Goal: Task Accomplishment & Management: Manage account settings

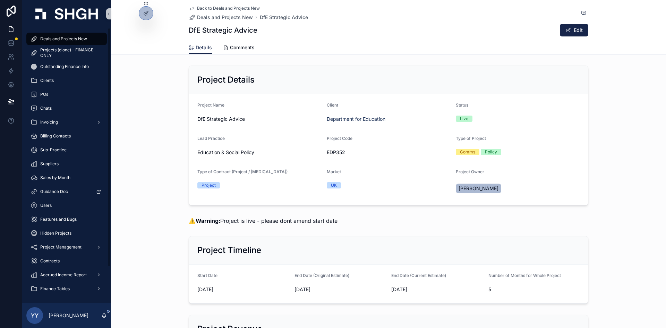
click at [51, 35] on div "Deals and Projects New" at bounding box center [67, 38] width 72 height 11
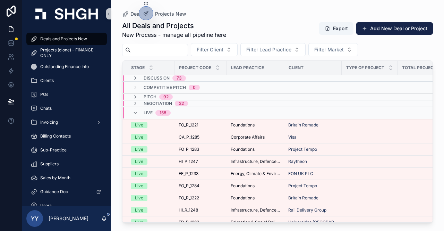
click at [165, 46] on input "scrollable content" at bounding box center [159, 50] width 57 height 10
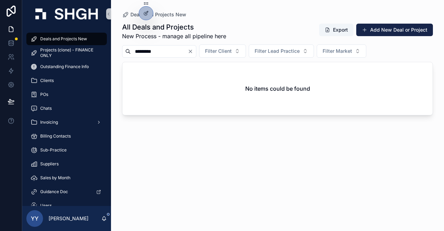
drag, startPoint x: 127, startPoint y: 50, endPoint x: 118, endPoint y: 50, distance: 9.0
click at [118, 50] on div "Deals and Projects New All Deals and Projects New Process - manage all pipeline…" at bounding box center [277, 111] width 333 height 223
type input "***"
click at [151, 10] on div at bounding box center [146, 13] width 14 height 13
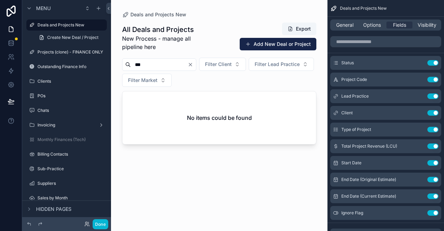
click at [155, 54] on div "scrollable content" at bounding box center [219, 111] width 217 height 223
click at [351, 41] on input "scrollable content" at bounding box center [385, 41] width 111 height 11
click at [348, 28] on span "General" at bounding box center [344, 25] width 17 height 7
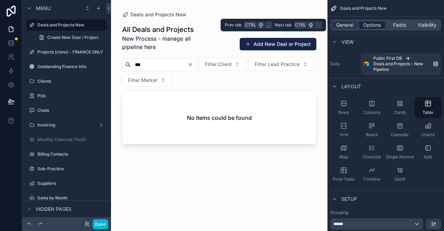
click at [376, 28] on span "Options" at bounding box center [372, 25] width 18 height 7
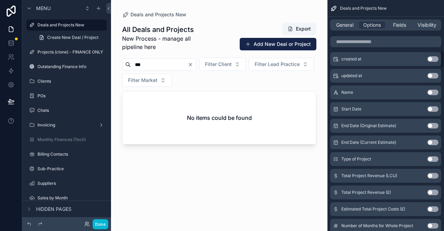
scroll to position [694, 0]
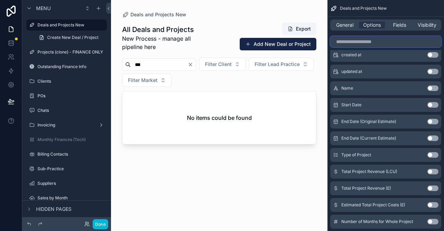
click at [355, 39] on input "scrollable content" at bounding box center [385, 41] width 111 height 11
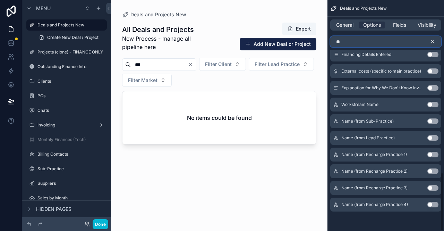
scroll to position [578, 0]
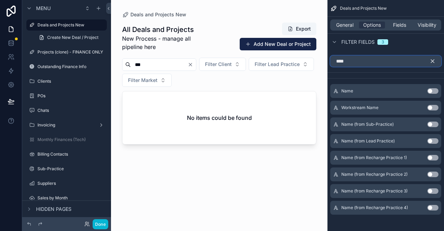
type input "****"
click at [437, 88] on button "Use setting" at bounding box center [433, 91] width 11 height 6
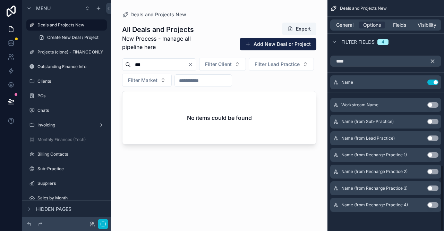
scroll to position [575, 0]
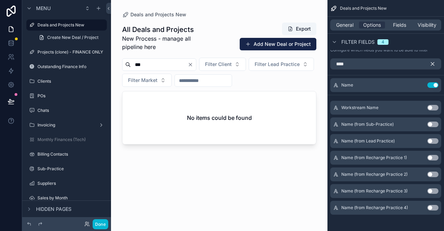
click at [433, 61] on icon "scrollable content" at bounding box center [433, 64] width 6 height 6
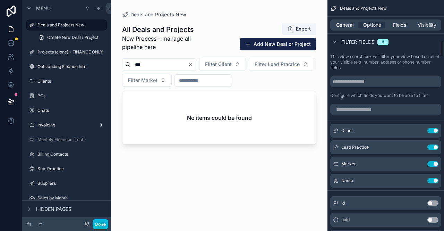
scroll to position [540, 0]
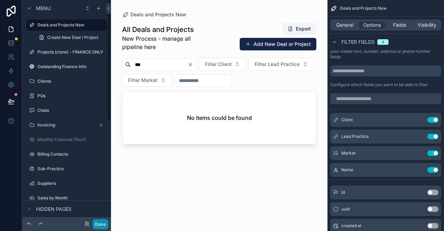
click at [96, 223] on button "Done" at bounding box center [101, 224] width 16 height 10
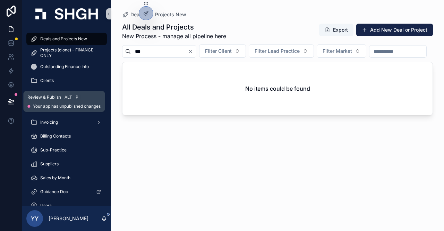
click at [10, 102] on icon at bounding box center [11, 100] width 6 height 3
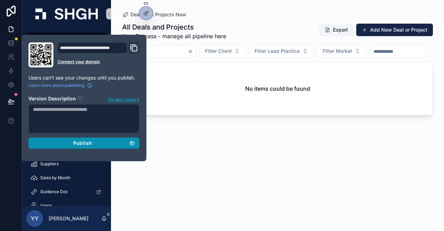
click at [77, 144] on span "Publish" at bounding box center [82, 143] width 19 height 6
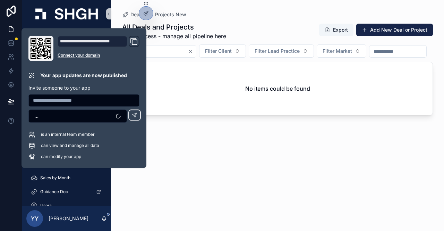
click at [195, 103] on div "No items could be found" at bounding box center [278, 88] width 310 height 53
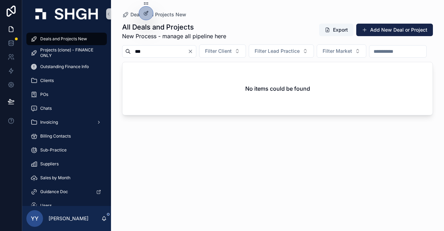
click at [160, 45] on div "***" at bounding box center [159, 51] width 74 height 12
click at [148, 53] on input "***" at bounding box center [159, 52] width 57 height 10
click at [66, 34] on div "Deals and Projects New" at bounding box center [67, 38] width 72 height 11
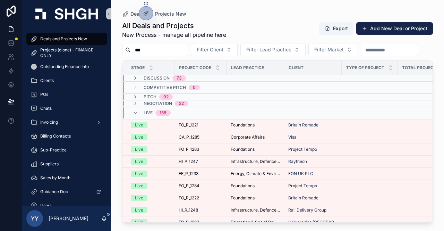
click at [165, 47] on input "***" at bounding box center [159, 50] width 57 height 10
drag, startPoint x: 165, startPoint y: 47, endPoint x: 103, endPoint y: 44, distance: 61.9
click at [103, 44] on div "Deals and Projects New Projects (clone) - FINANCE ONLY Outstanding Finance Info…" at bounding box center [233, 115] width 422 height 231
click at [158, 50] on input "scrollable content" at bounding box center [159, 50] width 57 height 10
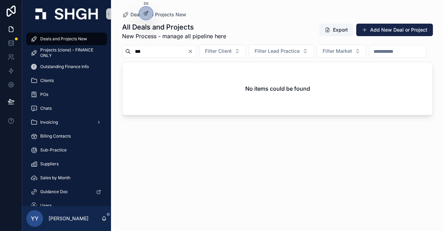
drag, startPoint x: 150, startPoint y: 50, endPoint x: 114, endPoint y: 48, distance: 36.2
click at [114, 48] on div "Deals and Projects New All Deals and Projects New Process - manage all pipeline…" at bounding box center [277, 111] width 333 height 223
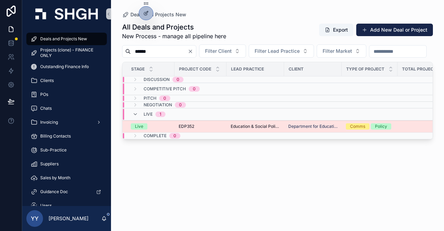
type input "******"
click at [211, 129] on div "EDP352 EDP352" at bounding box center [201, 127] width 44 height 6
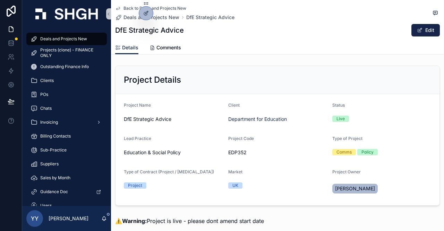
click at [52, 38] on span "Deals and Projects New" at bounding box center [63, 39] width 47 height 6
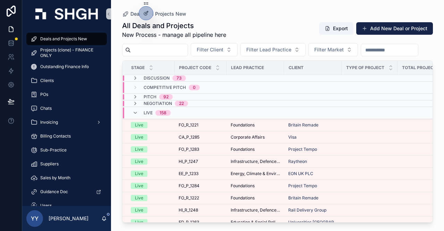
click at [152, 50] on input "scrollable content" at bounding box center [159, 50] width 57 height 10
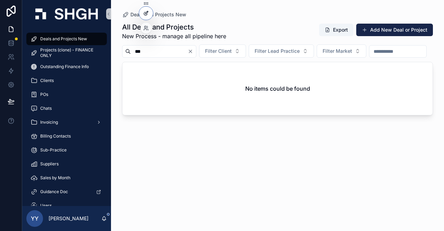
type input "***"
click at [151, 10] on div at bounding box center [146, 13] width 14 height 13
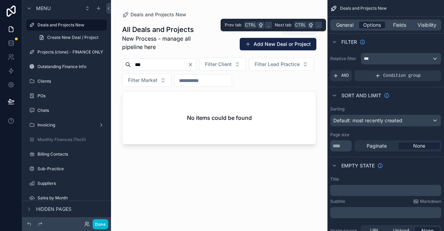
click at [370, 28] on span "Options" at bounding box center [372, 25] width 18 height 7
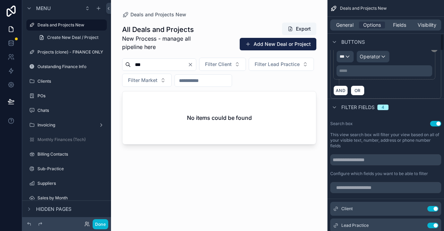
scroll to position [486, 0]
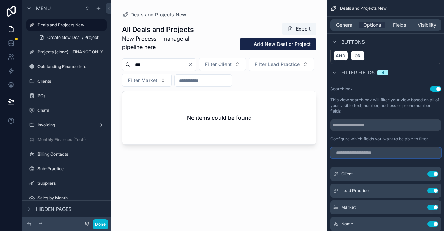
click at [367, 150] on input "scrollable content" at bounding box center [385, 152] width 111 height 11
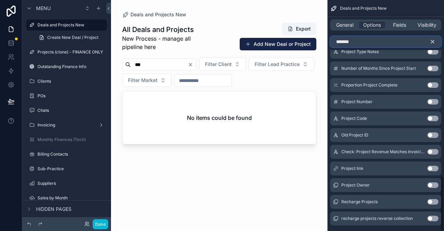
scroll to position [728, 0]
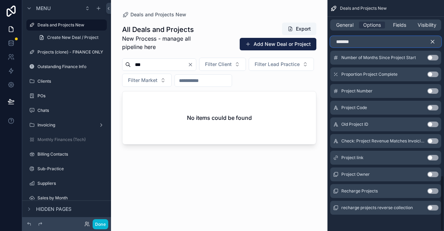
drag, startPoint x: 361, startPoint y: 37, endPoint x: 335, endPoint y: 45, distance: 27.5
click at [335, 45] on input "*******" at bounding box center [385, 41] width 111 height 11
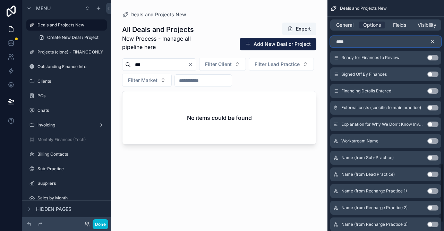
scroll to position [575, 0]
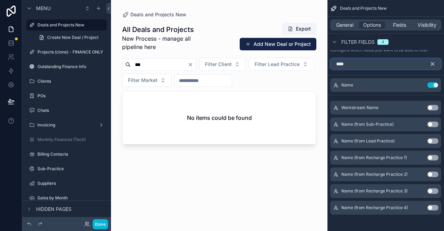
type input "****"
click at [434, 61] on icon "scrollable content" at bounding box center [433, 64] width 6 height 6
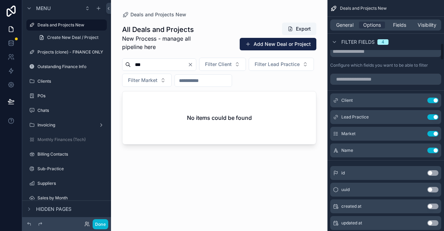
scroll to position [610, 0]
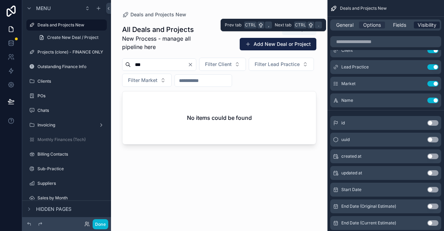
click at [430, 25] on span "Visibility" at bounding box center [427, 25] width 19 height 7
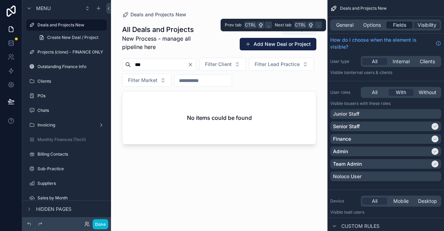
click at [395, 28] on span "Fields" at bounding box center [399, 25] width 13 height 7
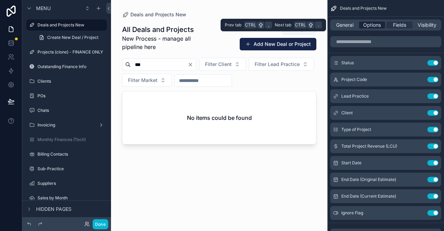
click at [380, 25] on span "Options" at bounding box center [372, 25] width 18 height 7
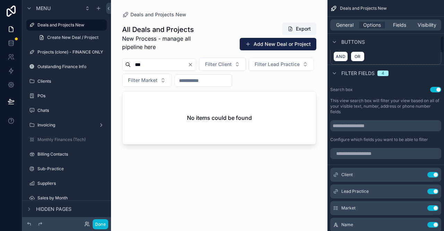
scroll to position [486, 0]
click at [357, 104] on label "This view search box will filter your view based on all of your visible text, n…" at bounding box center [385, 105] width 111 height 17
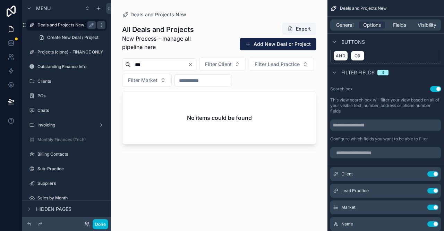
click at [60, 22] on div "Deals and Projects New" at bounding box center [66, 25] width 58 height 8
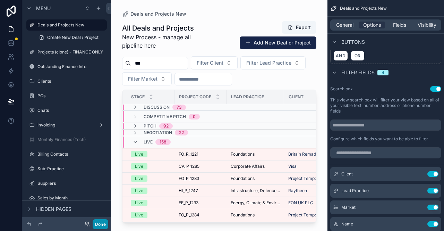
click at [97, 222] on button "Done" at bounding box center [101, 224] width 16 height 10
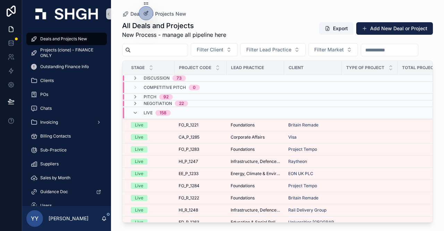
click at [240, 8] on div "Deals and Projects New All Deals and Projects New Process - manage all pipeline…" at bounding box center [277, 111] width 333 height 223
click at [59, 38] on span "Deals and Projects New" at bounding box center [63, 39] width 47 height 6
click at [185, 53] on input "scrollable content" at bounding box center [159, 50] width 57 height 10
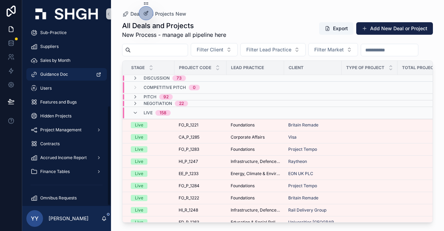
scroll to position [138, 0]
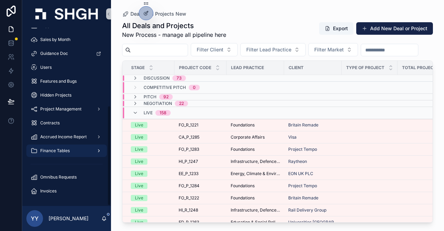
click at [53, 147] on div "Finance Tables" at bounding box center [67, 150] width 72 height 11
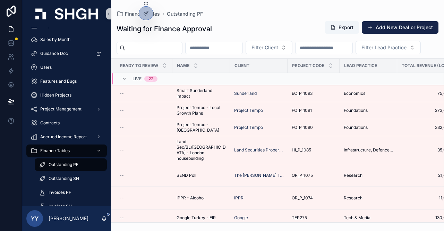
click at [59, 162] on span "Outstanding PF" at bounding box center [64, 165] width 30 height 6
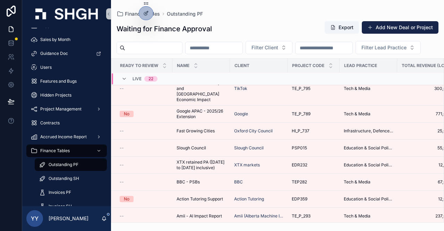
scroll to position [218, 0]
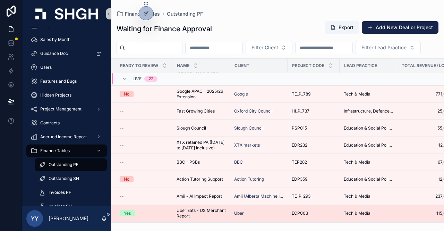
click at [198, 208] on span "Uber Eats - US Merchant Report" at bounding box center [201, 213] width 49 height 11
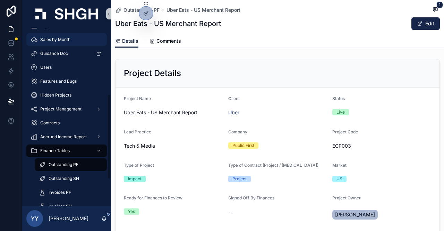
click at [66, 39] on span "Sales by Month" at bounding box center [55, 40] width 30 height 6
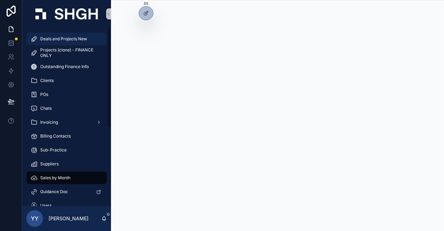
drag, startPoint x: 66, startPoint y: 39, endPoint x: 75, endPoint y: 45, distance: 11.6
click at [66, 39] on span "Deals and Projects New" at bounding box center [63, 39] width 47 height 6
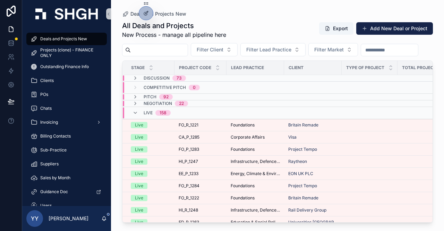
click at [170, 51] on input "scrollable content" at bounding box center [159, 50] width 57 height 10
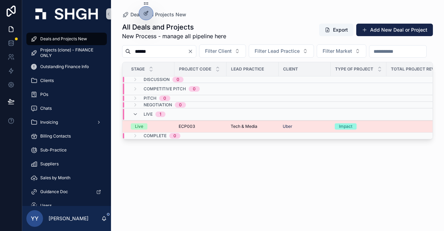
type input "******"
click at [211, 129] on div "ECP003 ECP003" at bounding box center [201, 127] width 44 height 6
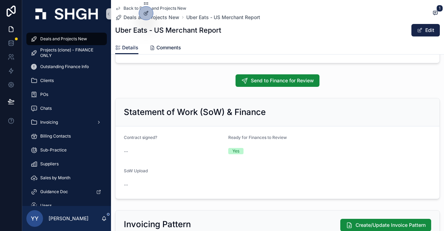
scroll to position [590, 0]
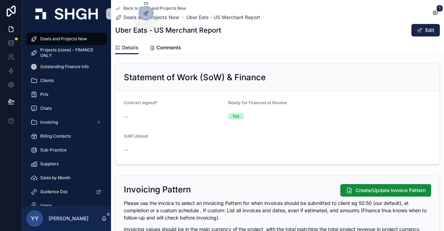
drag, startPoint x: 422, startPoint y: 32, endPoint x: 389, endPoint y: 47, distance: 36.2
click at [422, 32] on button "Edit" at bounding box center [426, 30] width 28 height 12
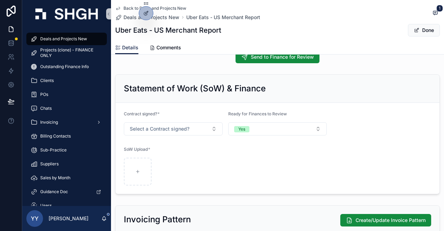
scroll to position [599, 0]
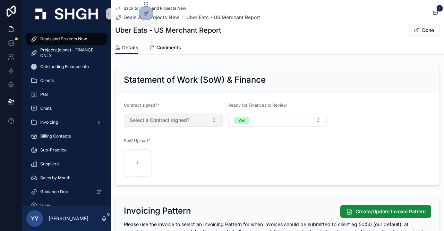
click at [159, 120] on span "Select a Contract signed?" at bounding box center [160, 120] width 60 height 7
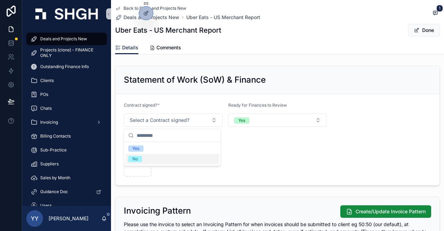
click at [135, 157] on div "No" at bounding box center [136, 159] width 6 height 6
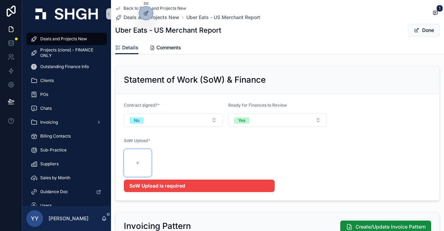
click at [135, 157] on div "scrollable content" at bounding box center [138, 163] width 28 height 28
type input "**********"
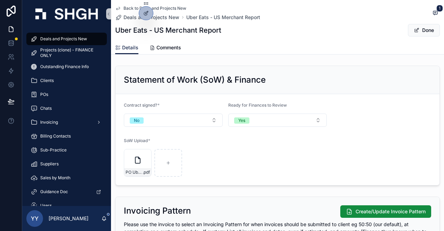
click at [242, 167] on div "PO Uber $120K .pdf" at bounding box center [199, 163] width 151 height 28
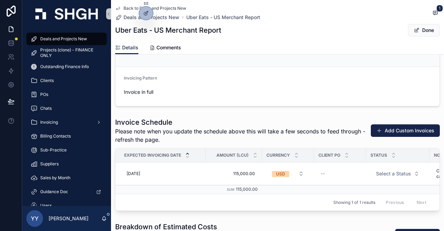
scroll to position [842, 0]
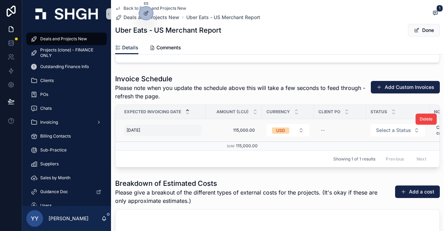
click at [140, 128] on span "[DATE]" at bounding box center [134, 130] width 14 height 6
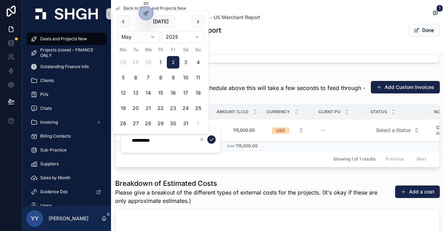
click at [219, 164] on div "Showing 1 of 1 results Previous Next" at bounding box center [278, 158] width 324 height 17
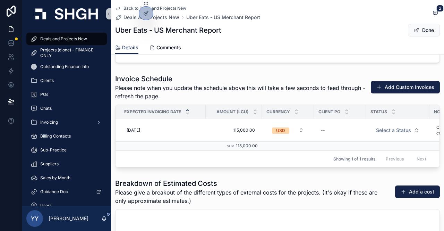
scroll to position [981, 0]
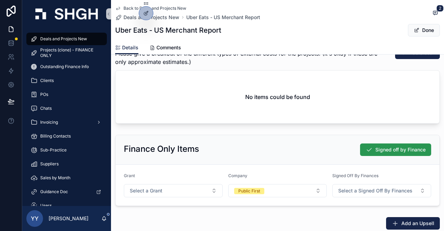
click at [394, 153] on span "Signed off by Finance" at bounding box center [401, 149] width 50 height 7
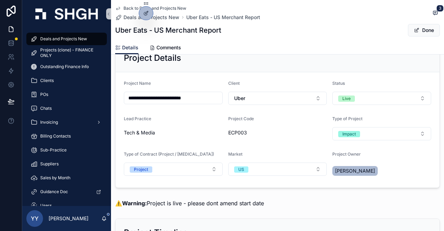
scroll to position [0, 0]
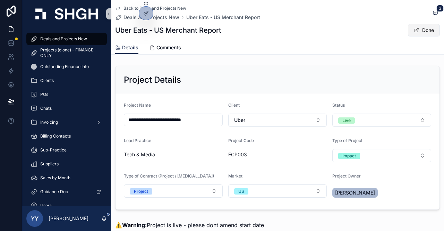
click at [418, 27] on button "Done" at bounding box center [424, 30] width 32 height 12
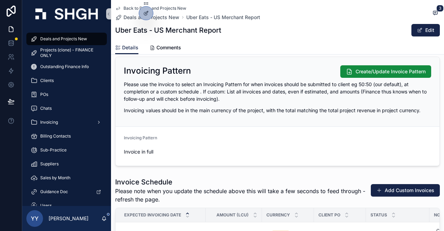
scroll to position [833, 0]
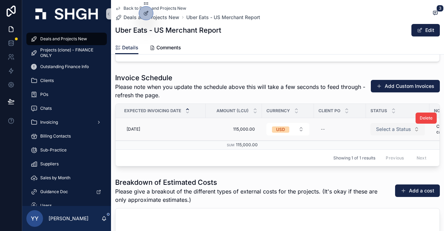
click at [391, 133] on span "Select a Status" at bounding box center [393, 129] width 35 height 7
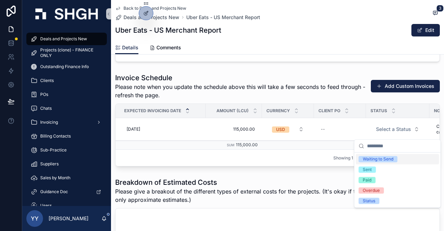
click at [380, 159] on div "Waiting to Send" at bounding box center [378, 159] width 31 height 6
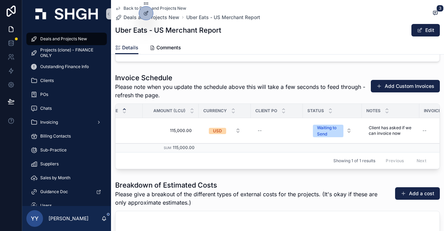
scroll to position [0, 68]
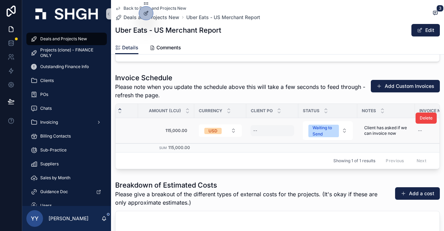
click at [264, 132] on div "--" at bounding box center [273, 130] width 44 height 11
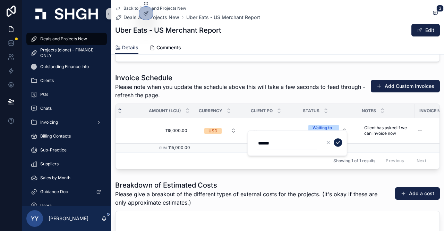
type input "******"
click at [340, 142] on icon "scrollable content" at bounding box center [338, 143] width 6 height 6
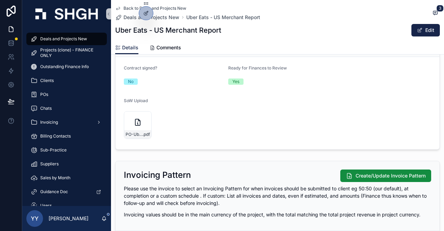
scroll to position [417, 0]
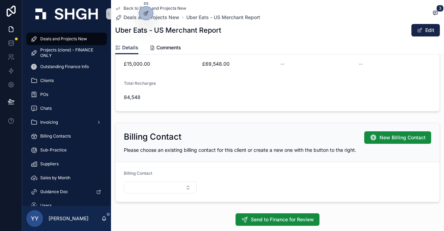
click at [61, 36] on span "Deals and Projects New" at bounding box center [63, 39] width 47 height 6
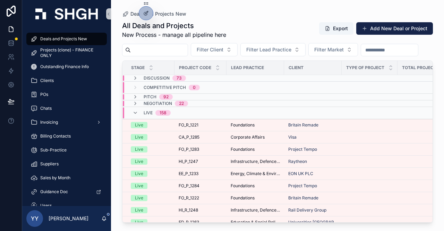
click at [361, 55] on input "scrollable content" at bounding box center [389, 50] width 57 height 10
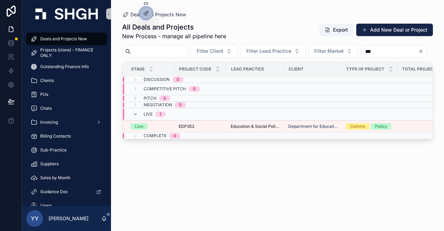
type input "***"
click at [149, 55] on input "scrollable content" at bounding box center [159, 52] width 57 height 10
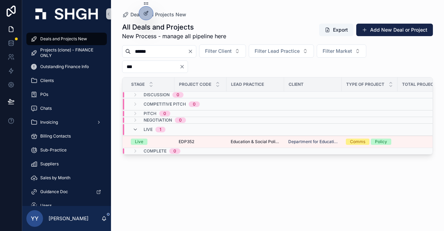
type input "******"
click at [66, 41] on span "Deals and Projects New" at bounding box center [63, 39] width 47 height 6
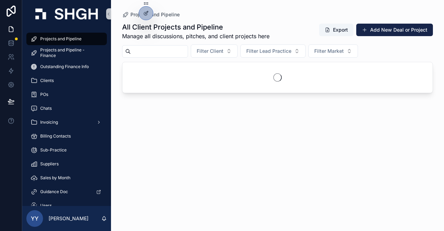
click at [160, 50] on input "scrollable content" at bounding box center [159, 52] width 57 height 10
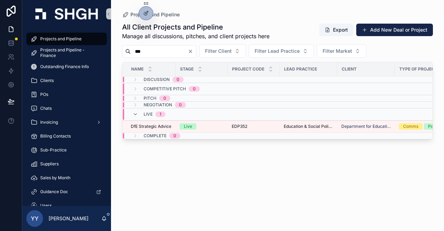
type input "***"
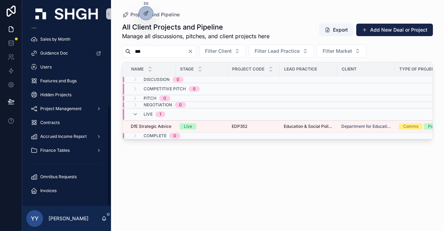
scroll to position [138, 0]
